Goal: Obtain resource: Obtain resource

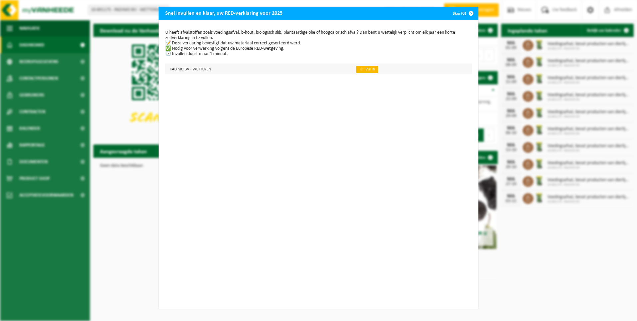
click at [362, 69] on link "👉 Vul in" at bounding box center [367, 69] width 22 height 7
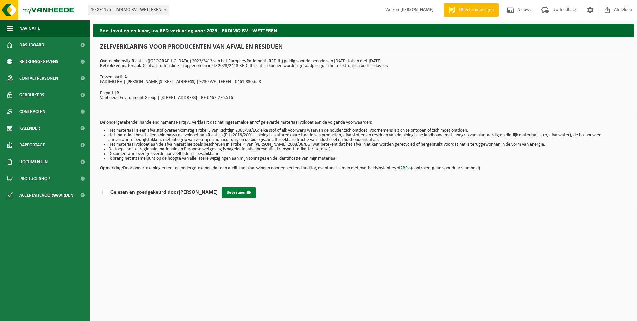
click at [234, 191] on button "Bevestigen" at bounding box center [239, 192] width 34 height 11
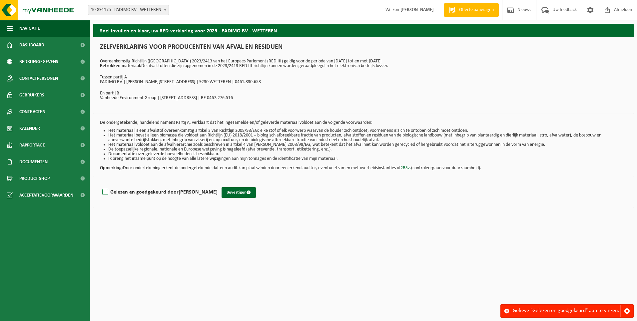
click at [106, 190] on label "Gelezen en goedgekeurd door Savas Moschidis" at bounding box center [159, 192] width 117 height 10
click at [218, 184] on input "Gelezen en goedgekeurd door Savas Moschidis" at bounding box center [218, 183] width 0 height 0
checkbox input "true"
click at [238, 191] on button "Bevestigen" at bounding box center [239, 192] width 34 height 11
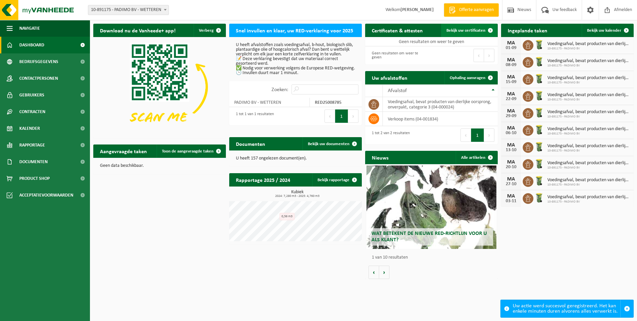
click at [473, 30] on span "Bekijk uw certificaten" at bounding box center [466, 30] width 39 height 4
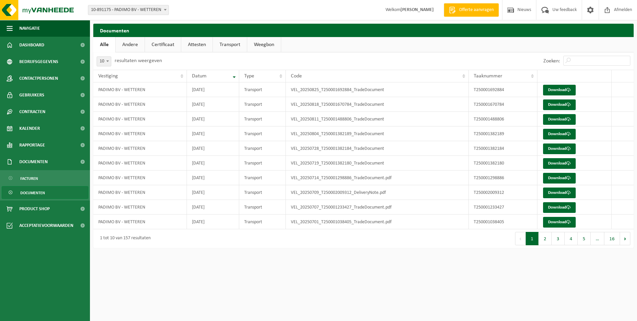
click at [473, 9] on span "Offerte aanvragen" at bounding box center [477, 10] width 38 height 7
click at [197, 45] on link "Attesten" at bounding box center [196, 44] width 31 height 15
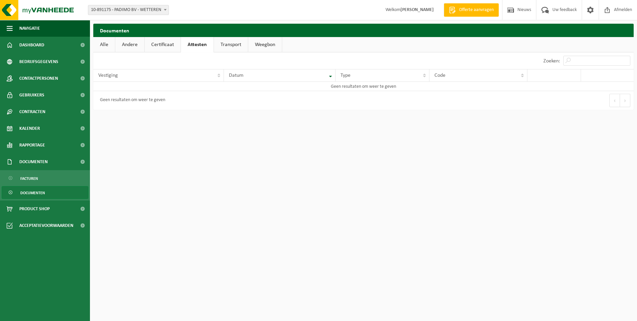
click at [159, 49] on link "Certificaat" at bounding box center [163, 44] width 36 height 15
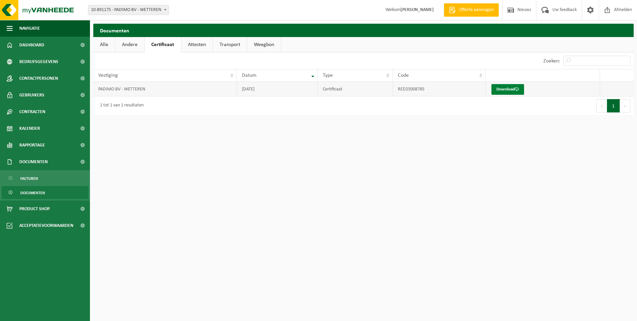
click at [503, 89] on link "Download" at bounding box center [508, 89] width 33 height 11
